Goal: Check status: Check status

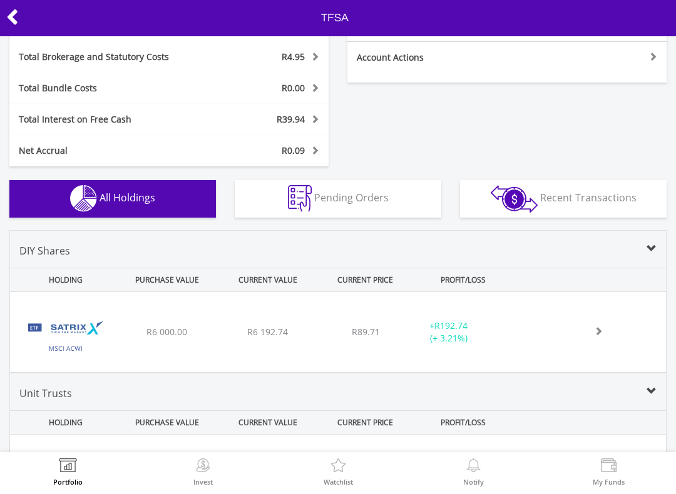
scroll to position [333, 0]
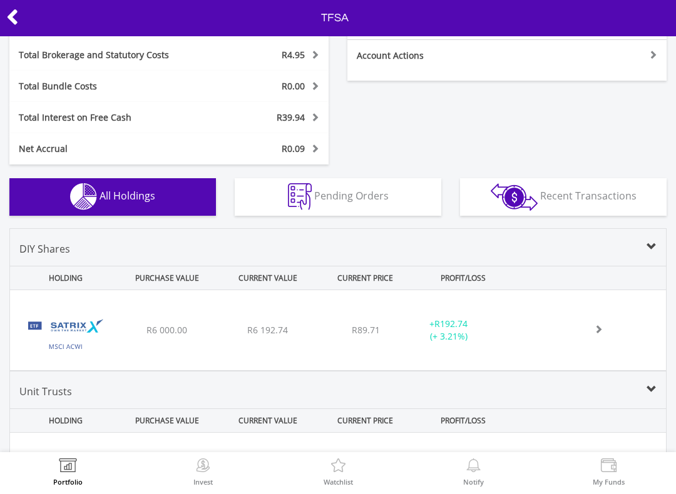
click at [58, 338] on img at bounding box center [65, 336] width 99 height 61
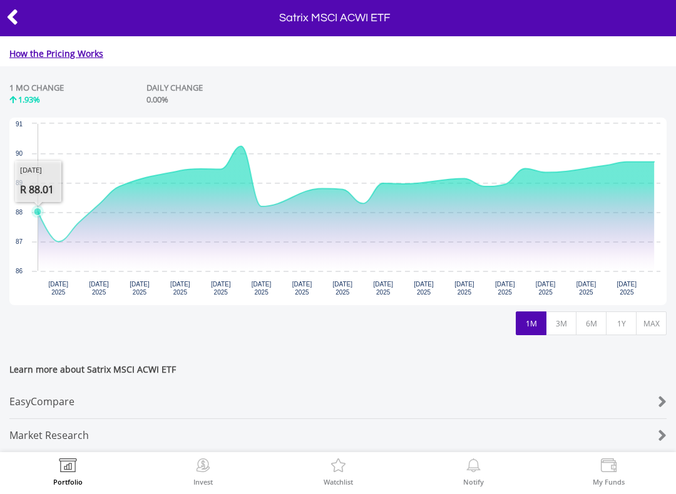
scroll to position [561, 0]
click at [14, 14] on icon at bounding box center [12, 17] width 13 height 24
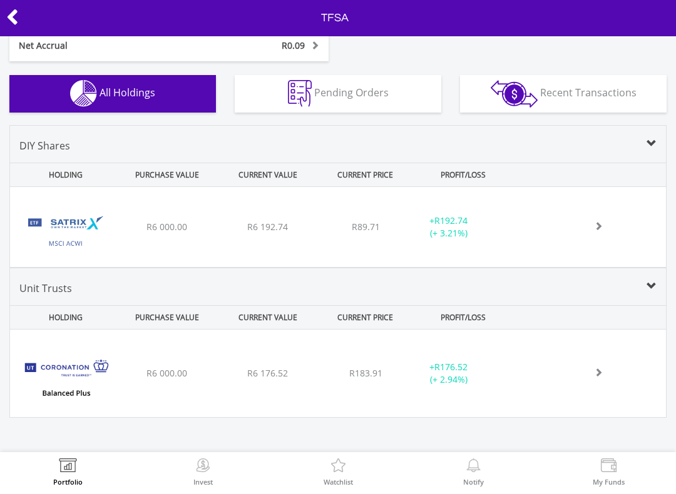
scroll to position [436, 0]
click at [64, 365] on img at bounding box center [65, 380] width 99 height 69
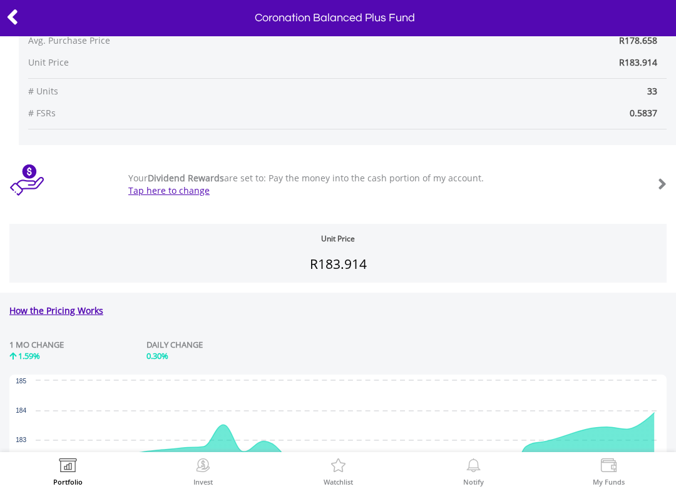
scroll to position [205, 0]
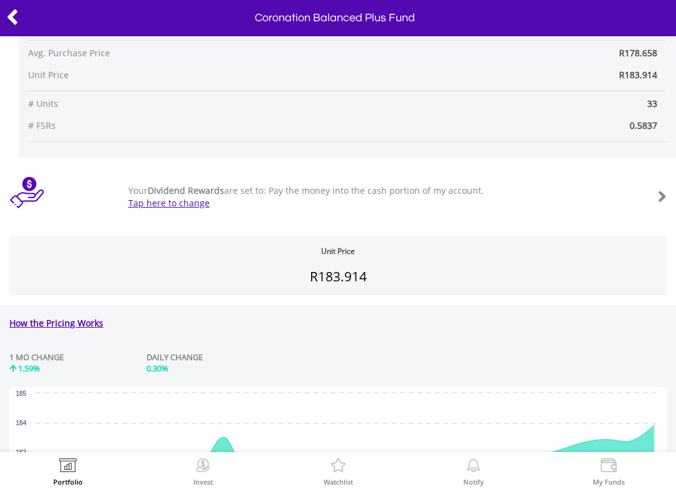
click at [9, 23] on icon at bounding box center [12, 17] width 13 height 24
